Goal: Obtain resource: Obtain resource

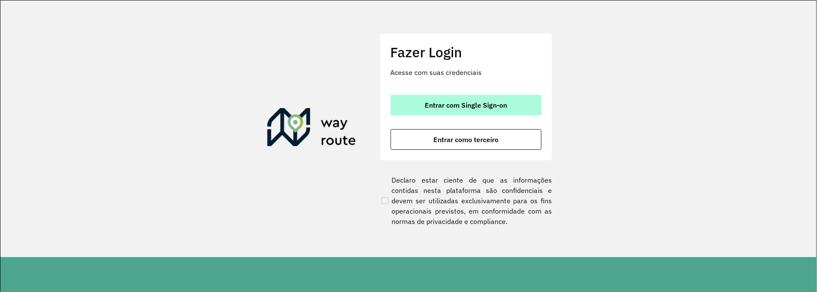
click at [448, 110] on button "Entrar com Single Sign-on" at bounding box center [466, 105] width 151 height 21
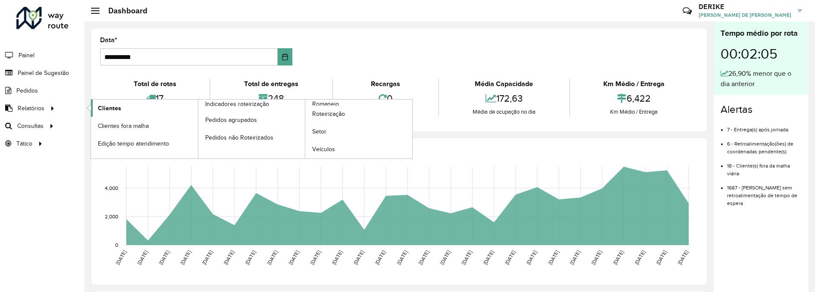
click at [111, 106] on span "Clientes" at bounding box center [109, 108] width 23 height 9
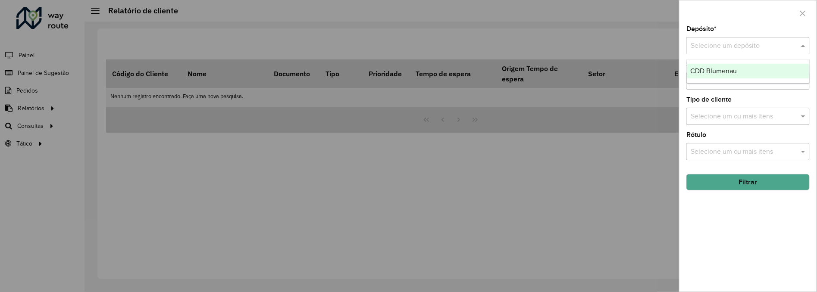
click at [731, 50] on input "text" at bounding box center [739, 46] width 97 height 10
click at [720, 69] on span "CDD Blumenau" at bounding box center [714, 70] width 47 height 7
click at [754, 181] on button "Filtrar" at bounding box center [748, 182] width 123 height 16
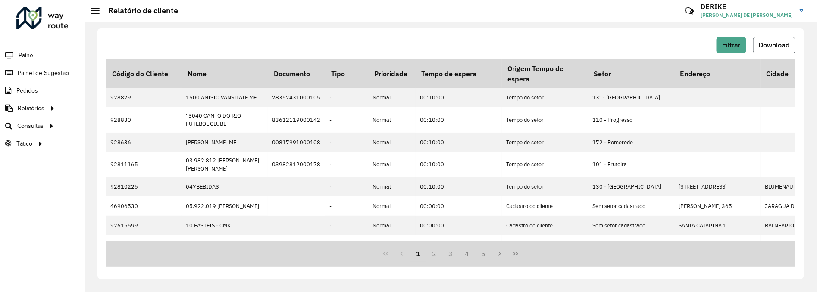
click at [779, 43] on span "Download" at bounding box center [774, 44] width 31 height 7
